Goal: Transaction & Acquisition: Purchase product/service

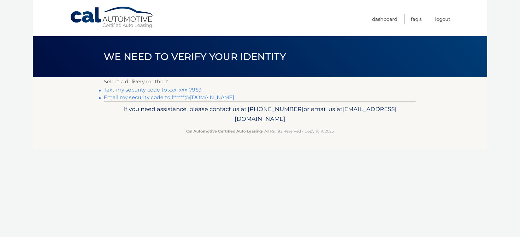
click at [154, 91] on link "Text my security code to xxx-xxx-7959" at bounding box center [153, 90] width 98 height 6
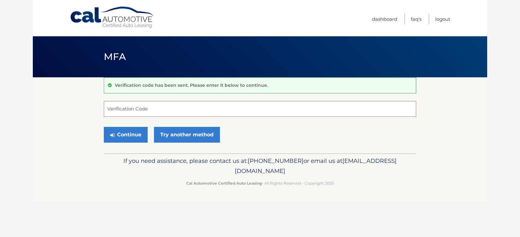
click at [238, 106] on input "Verification Code" at bounding box center [260, 109] width 312 height 16
type input "919375"
click at [104, 127] on button "Continue" at bounding box center [126, 135] width 44 height 16
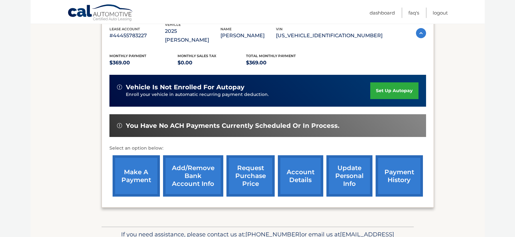
scroll to position [126, 0]
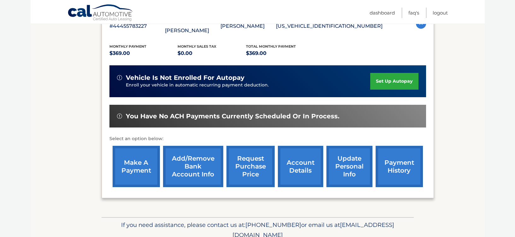
click at [141, 155] on link "make a payment" at bounding box center [136, 166] width 47 height 41
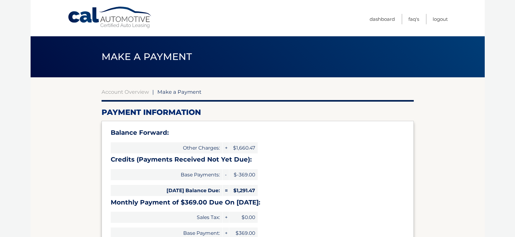
type input "1660.47"
select select "NjE0YzkwZTgtNTNmMy00OTQ0LWIyY2MtYmI3ZTZjZDhmYjBj"
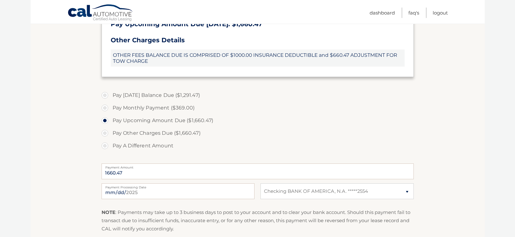
scroll to position [252, 0]
